Goal: Task Accomplishment & Management: Manage account settings

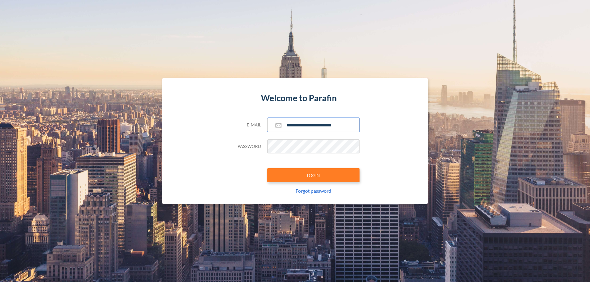
type input "**********"
click at [313, 175] on button "LOGIN" at bounding box center [313, 175] width 92 height 14
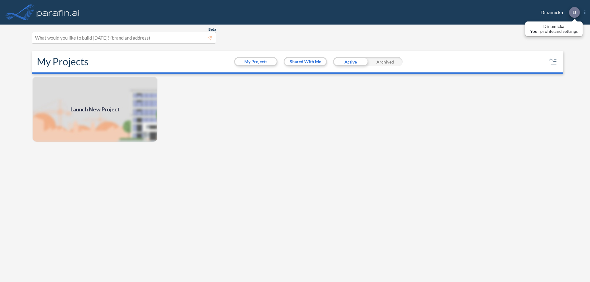
click at [574, 12] on p "D" at bounding box center [574, 13] width 4 height 6
